Goal: Task Accomplishment & Management: Manage account settings

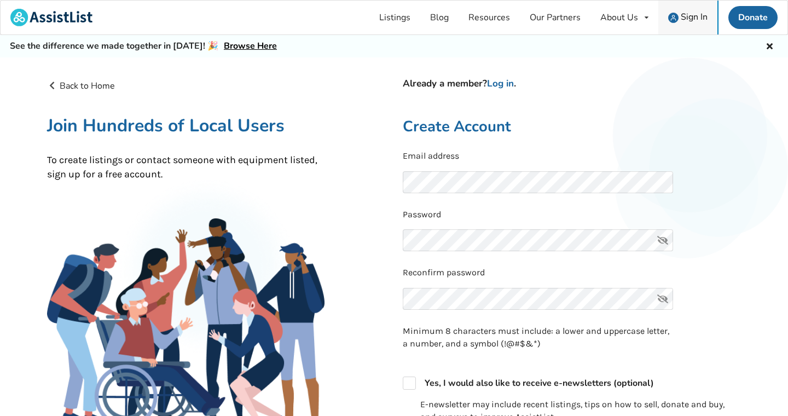
click at [686, 15] on span "Sign In" at bounding box center [694, 17] width 27 height 12
click at [502, 83] on link "Log in" at bounding box center [500, 83] width 27 height 13
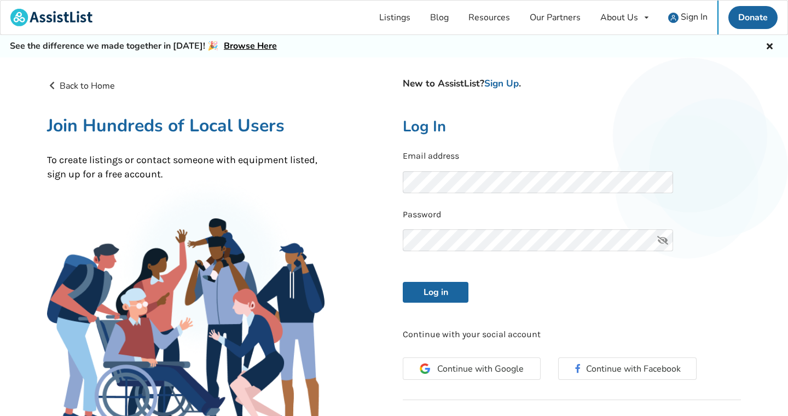
click at [664, 236] on icon at bounding box center [663, 240] width 22 height 22
click at [440, 292] on button "Log in" at bounding box center [436, 292] width 66 height 21
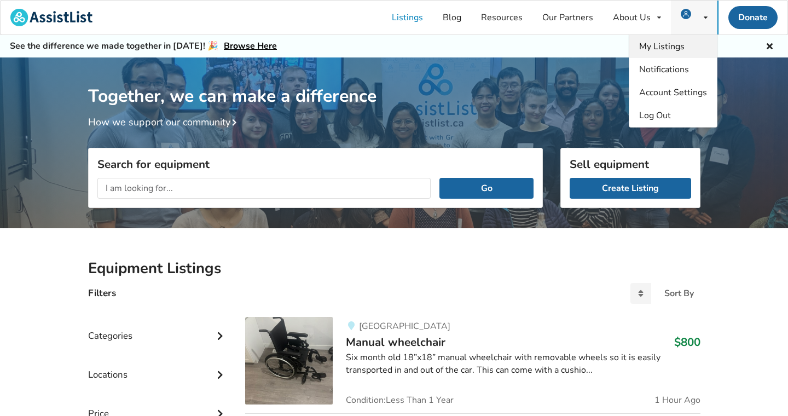
click at [680, 51] on span "My Listings" at bounding box center [661, 46] width 45 height 12
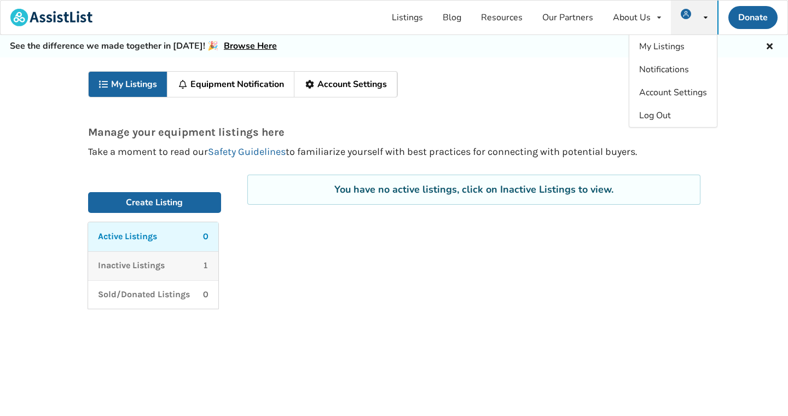
click at [164, 263] on p "Inactive Listings" at bounding box center [131, 265] width 67 height 13
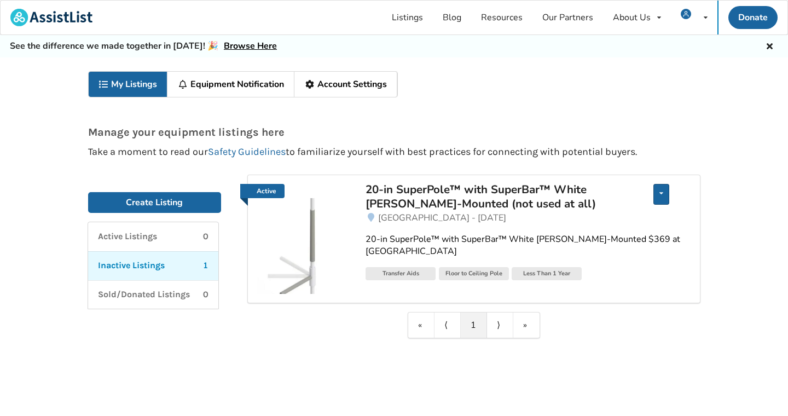
click at [662, 200] on div "Edit listing Renew listing Mark as Sold Delete listing" at bounding box center [661, 194] width 16 height 21
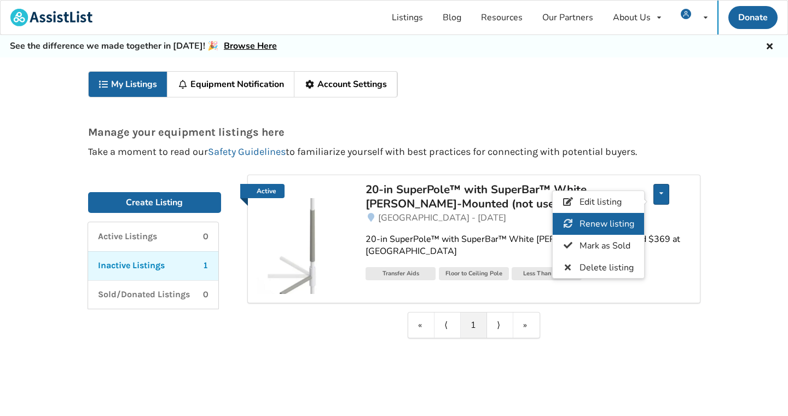
click at [626, 225] on span "Renew listing" at bounding box center [606, 224] width 55 height 12
